Goal: Task Accomplishment & Management: Manage account settings

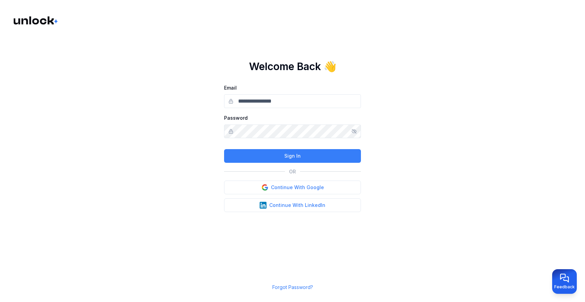
click at [266, 104] on input "Email" at bounding box center [292, 101] width 137 height 14
type input "**********"
click at [287, 148] on div "**********" at bounding box center [292, 136] width 137 height 152
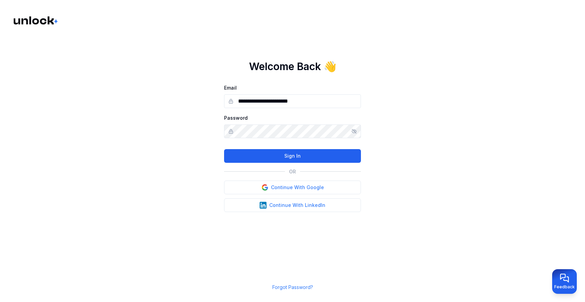
click at [289, 154] on button "Sign In" at bounding box center [292, 156] width 137 height 14
